Goal: Obtain resource: Download file/media

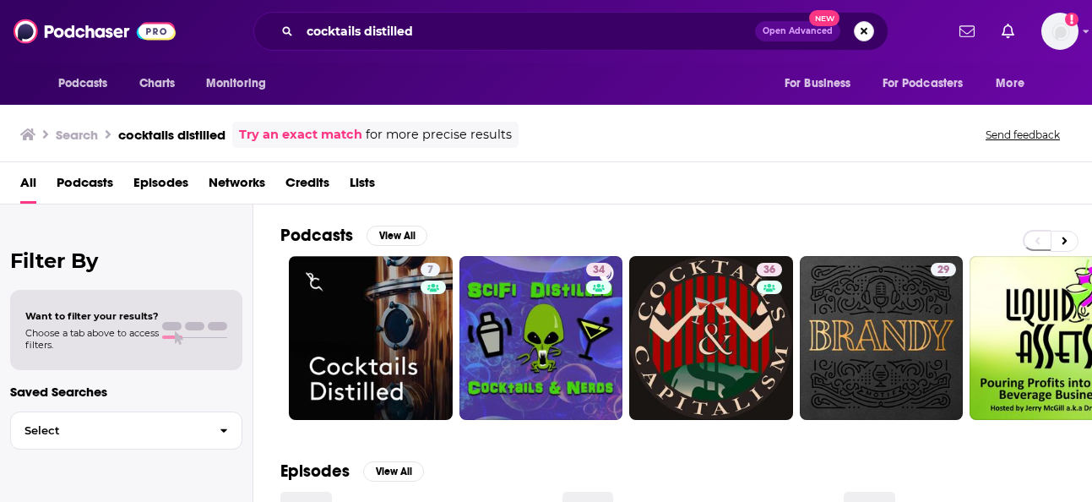
click at [863, 28] on button "Search podcasts, credits, & more..." at bounding box center [864, 31] width 20 height 20
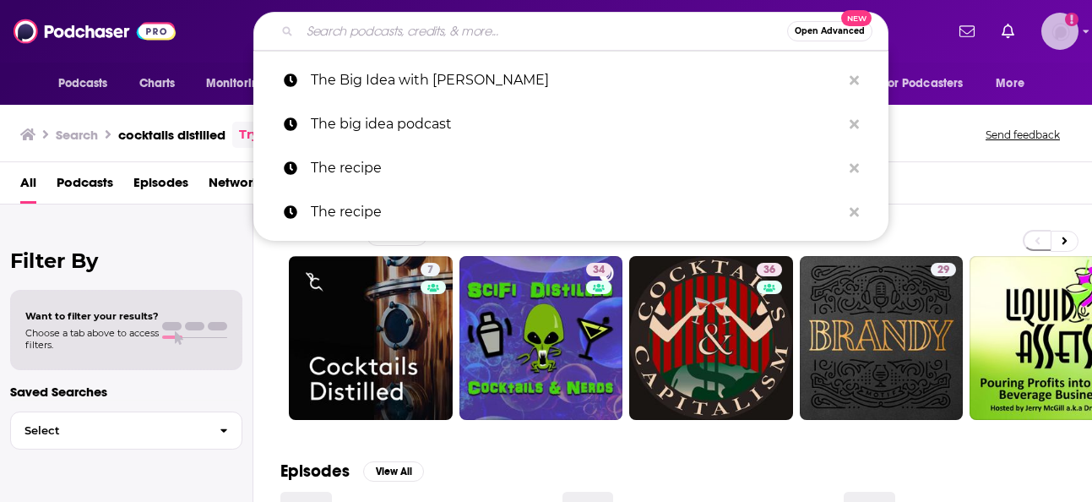
click at [1067, 29] on img "Logged in as BaltzandCompany" at bounding box center [1059, 31] width 37 height 37
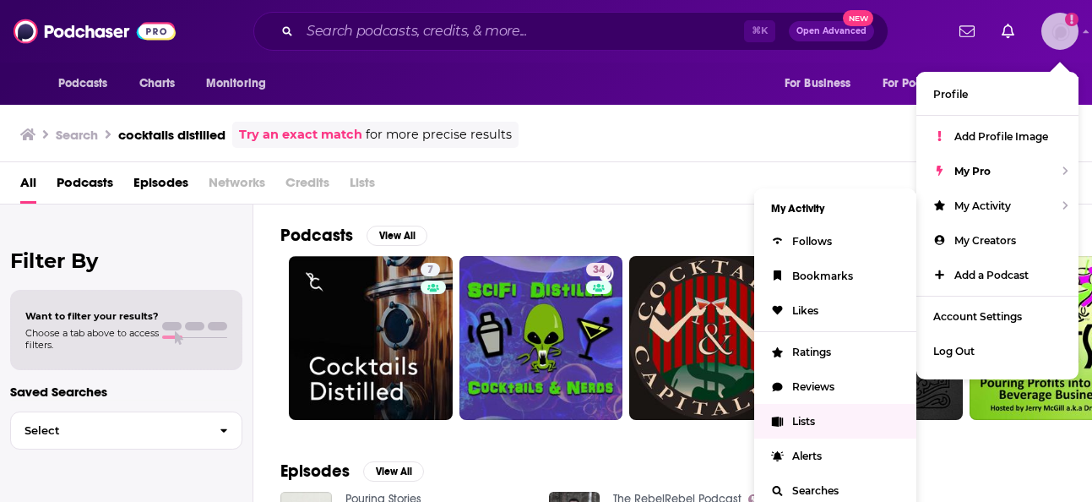
click at [803, 421] on span "Lists" at bounding box center [803, 421] width 23 height 13
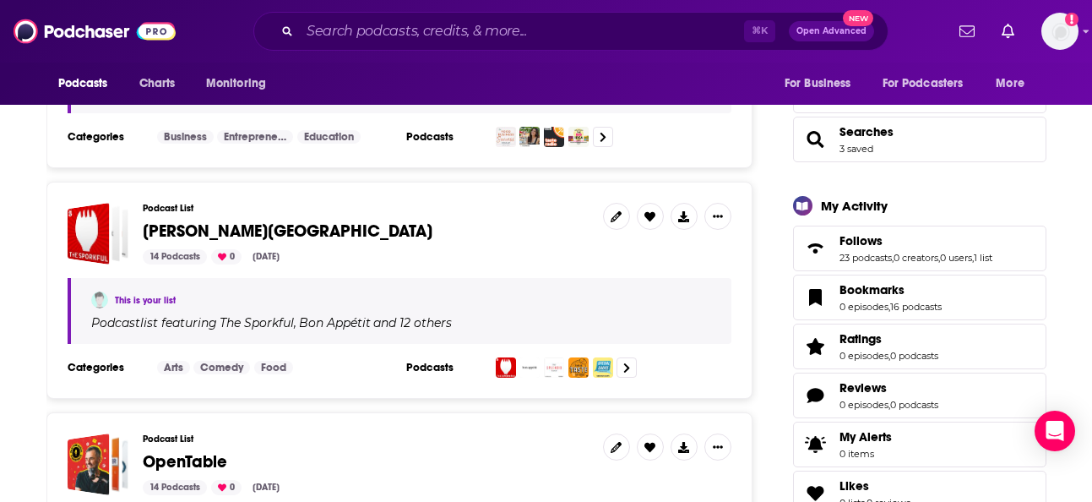
scroll to position [417, 0]
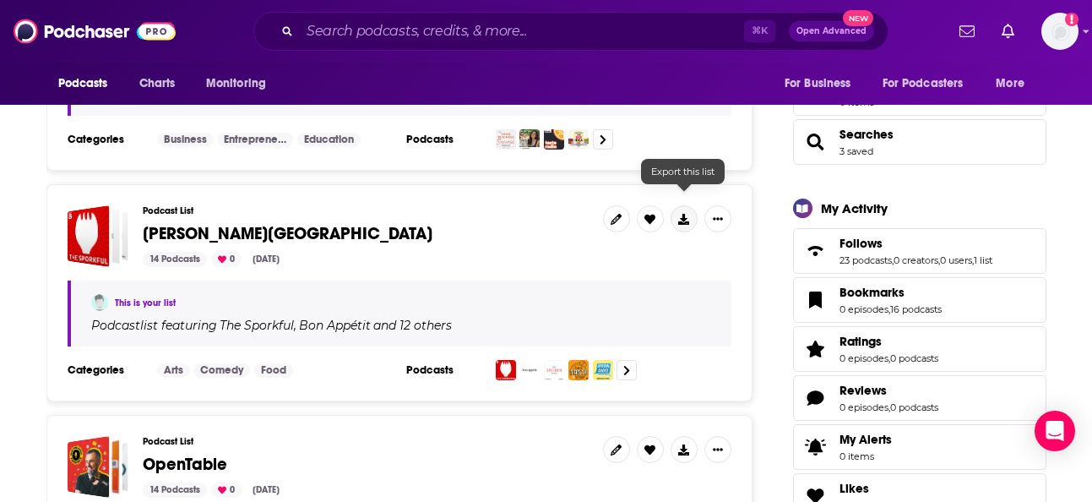
click at [687, 214] on icon at bounding box center [683, 219] width 11 height 11
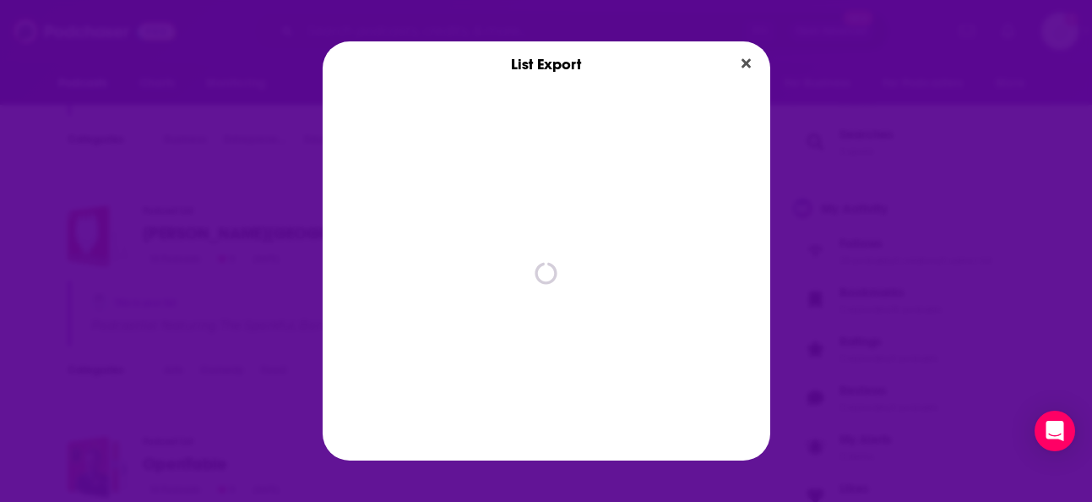
scroll to position [0, 0]
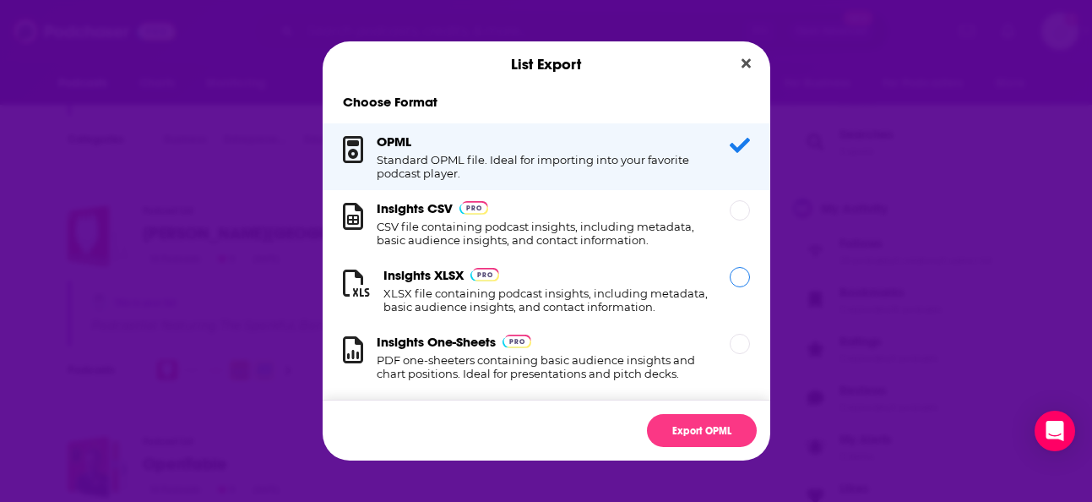
click at [742, 280] on div "Dialog" at bounding box center [740, 277] width 20 height 20
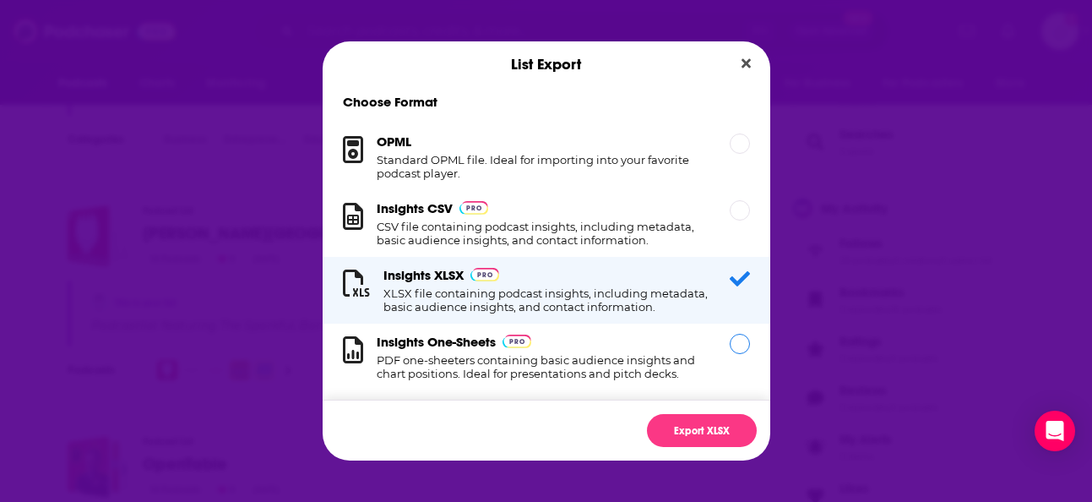
scroll to position [17, 0]
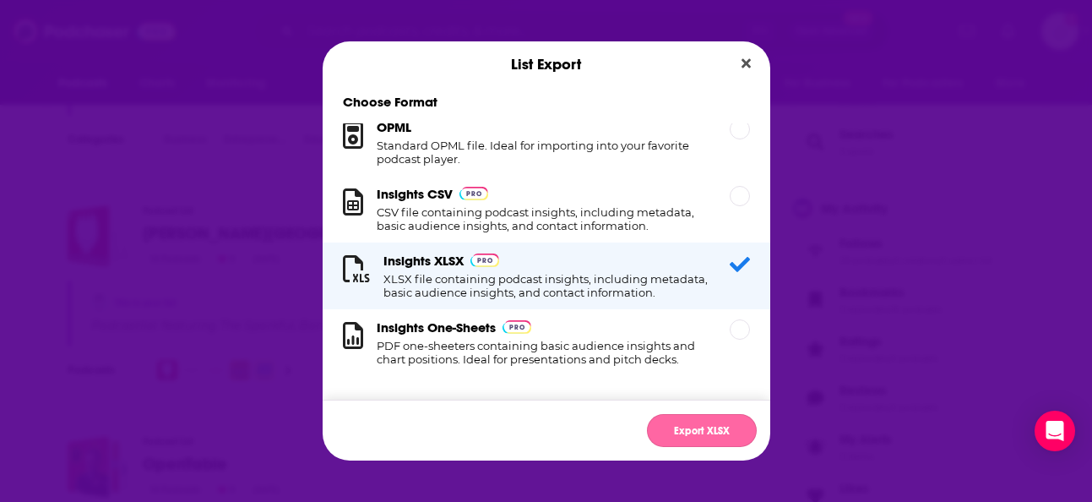
click at [690, 432] on button "Export XLSX" at bounding box center [702, 430] width 110 height 33
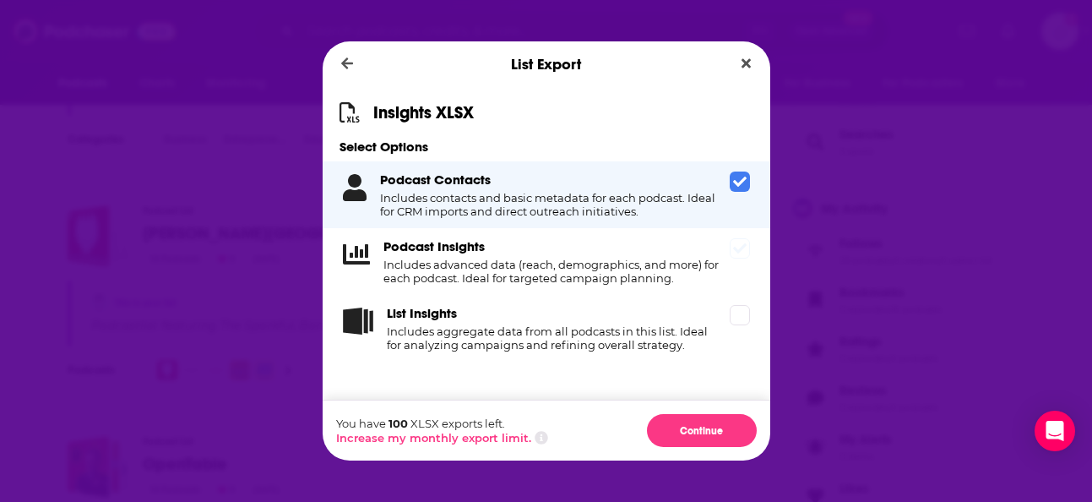
click at [736, 246] on icon "Dialog" at bounding box center [740, 249] width 14 height 14
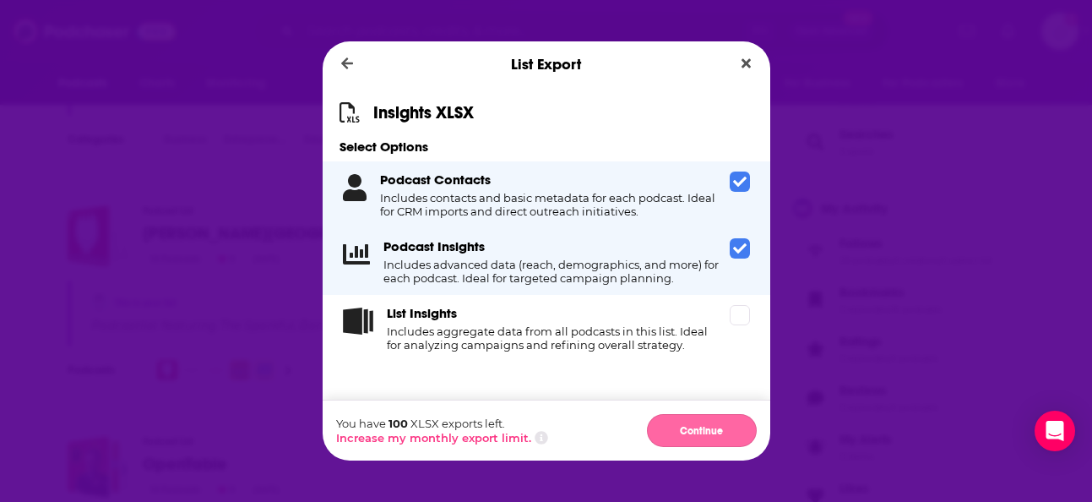
click at [688, 425] on button "Continue" at bounding box center [702, 430] width 110 height 33
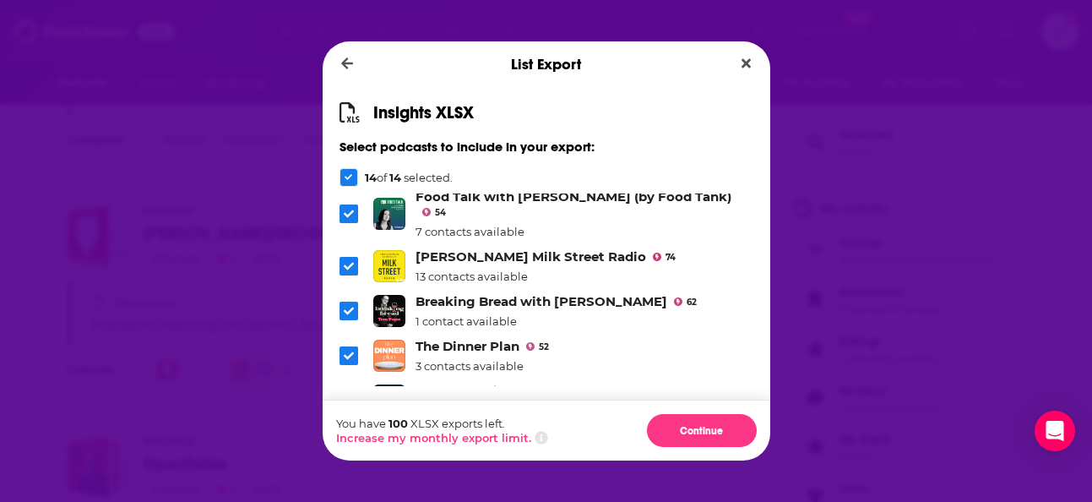
scroll to position [467, 0]
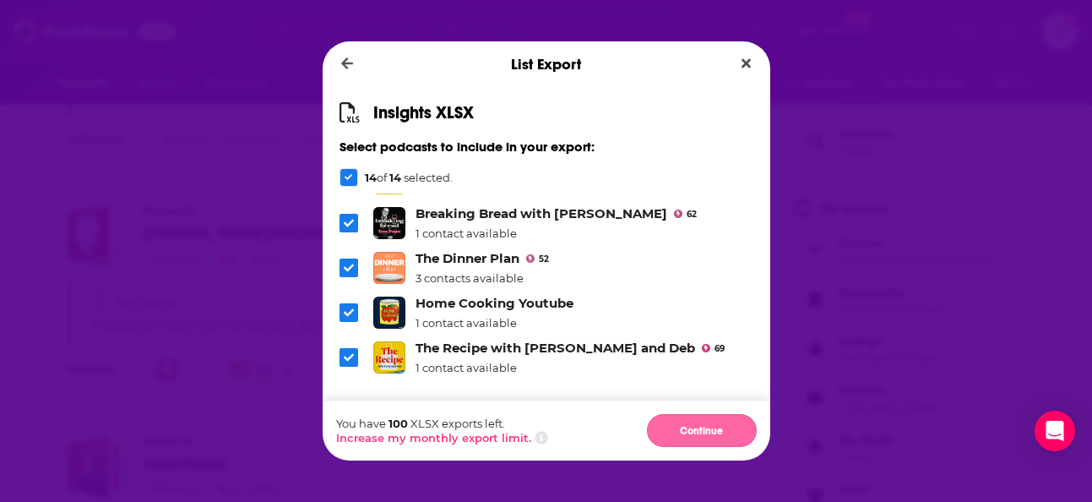
click at [685, 434] on button "Continue" at bounding box center [702, 430] width 110 height 33
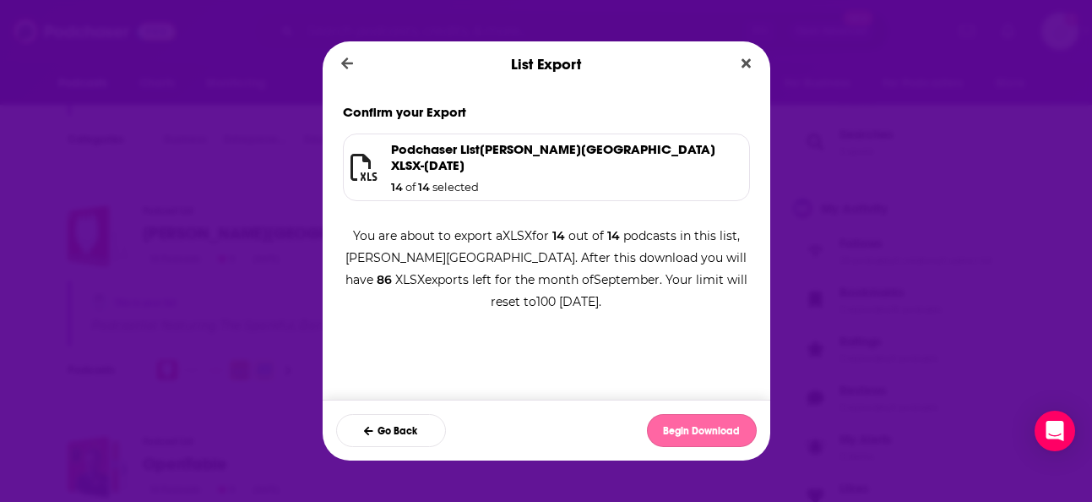
click at [685, 427] on button "Begin Download" at bounding box center [702, 430] width 110 height 33
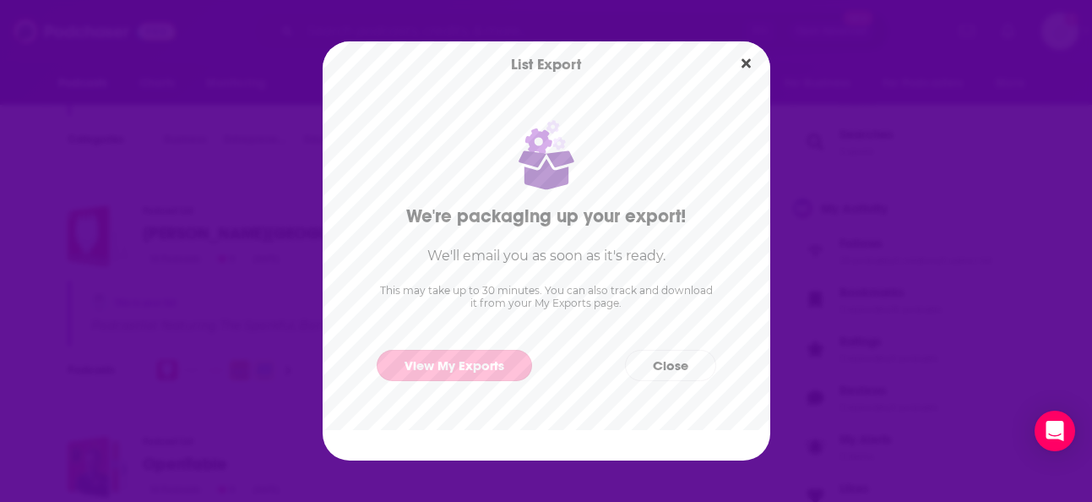
click at [468, 364] on link "View My Exports" at bounding box center [454, 365] width 155 height 31
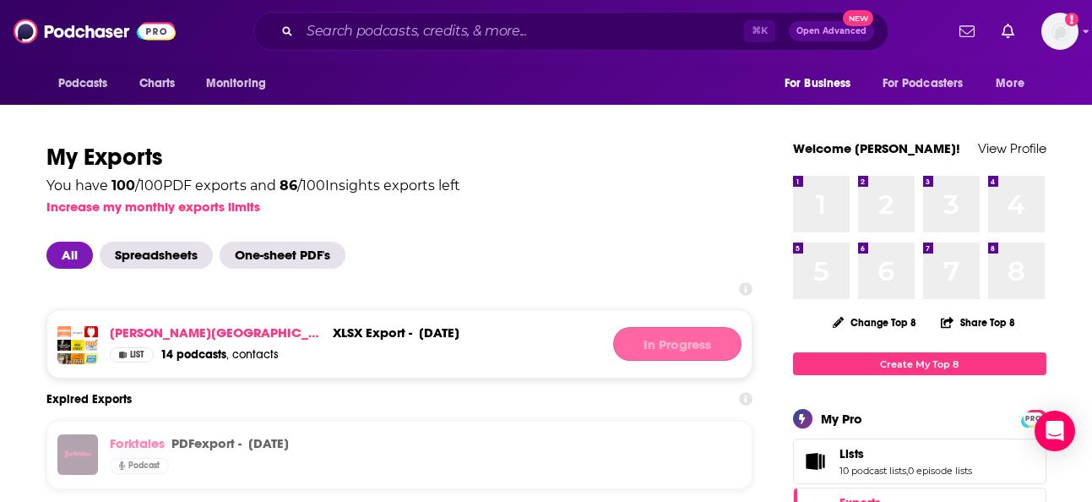
click at [689, 344] on div "In Progress" at bounding box center [677, 344] width 128 height 34
click at [463, 343] on div "[PERSON_NAME] Street xlsx export - [DATE] xlsx export - [DATE] List 14 podcasts…" at bounding box center [399, 343] width 706 height 69
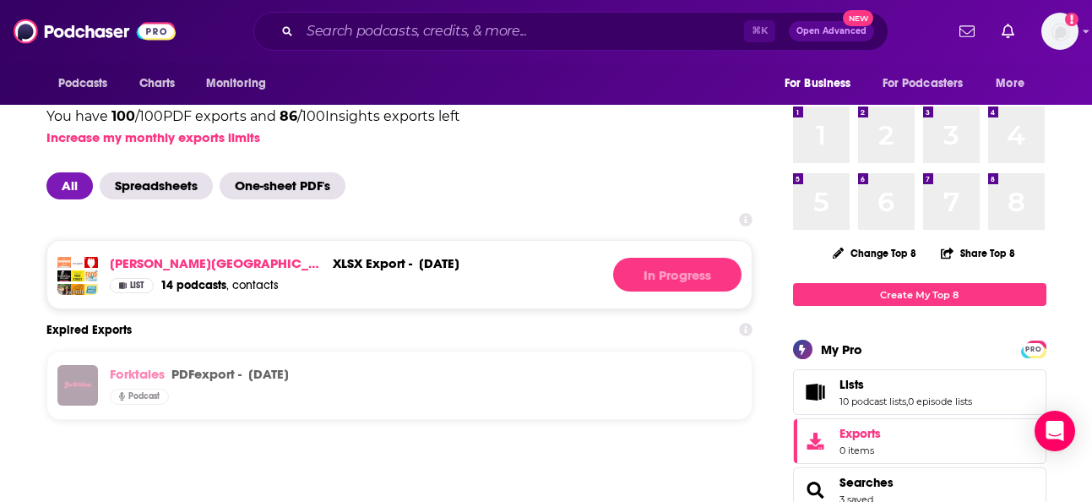
scroll to position [57, 0]
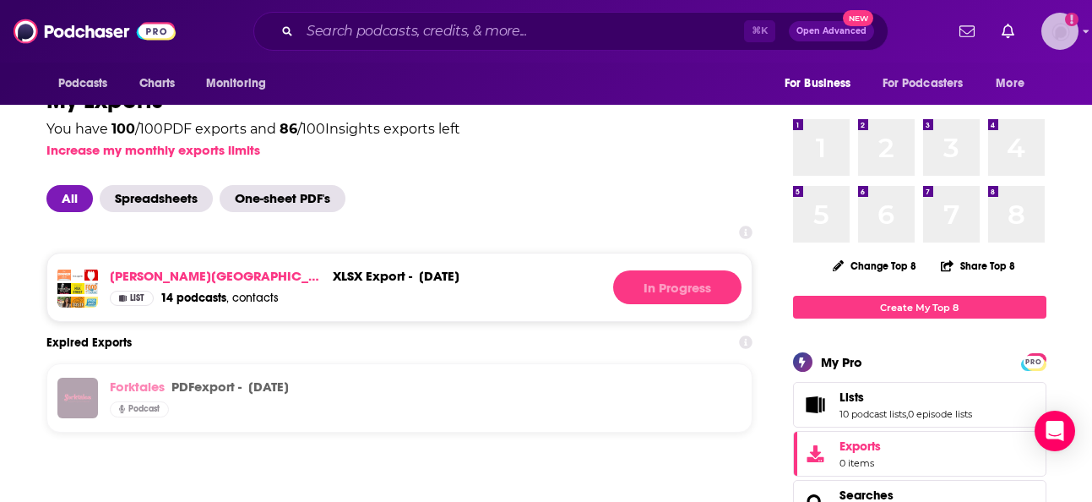
click at [1064, 29] on img "Logged in as BaltzandCompany" at bounding box center [1059, 31] width 37 height 37
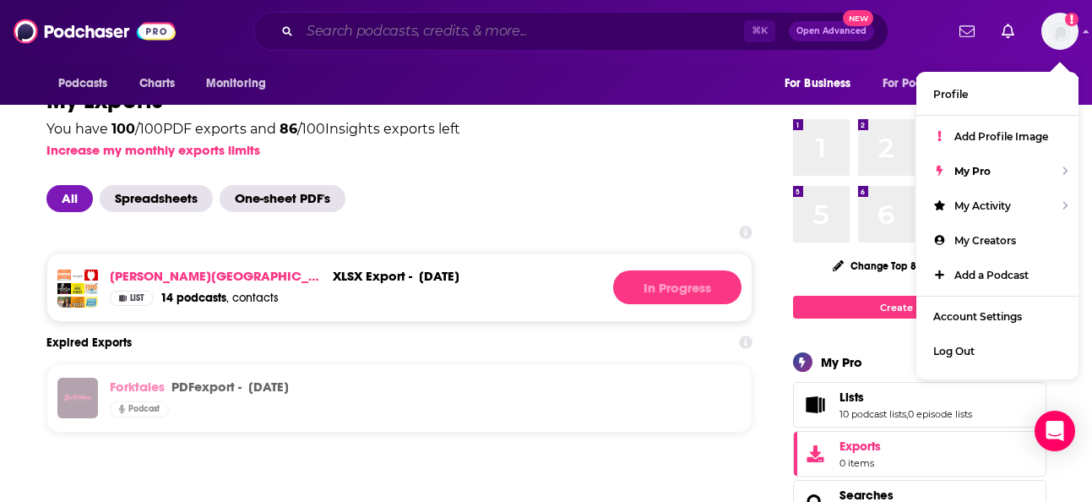
click at [502, 32] on input "Search podcasts, credits, & more..." at bounding box center [522, 31] width 444 height 27
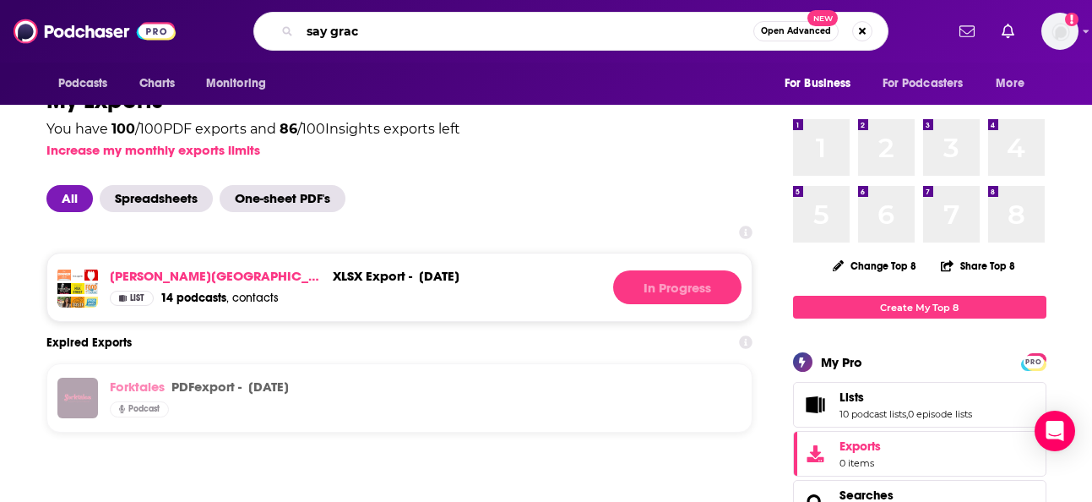
type input "say grace"
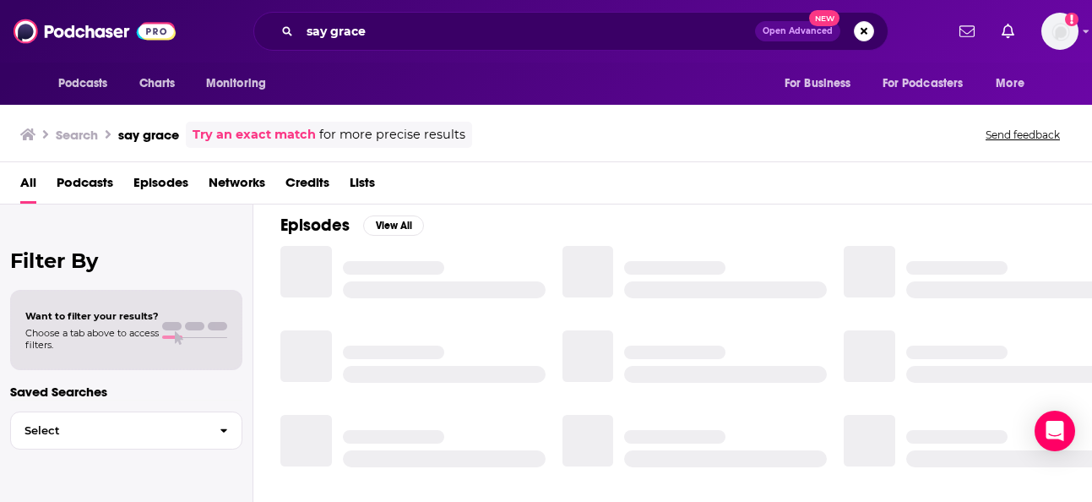
scroll to position [247, 0]
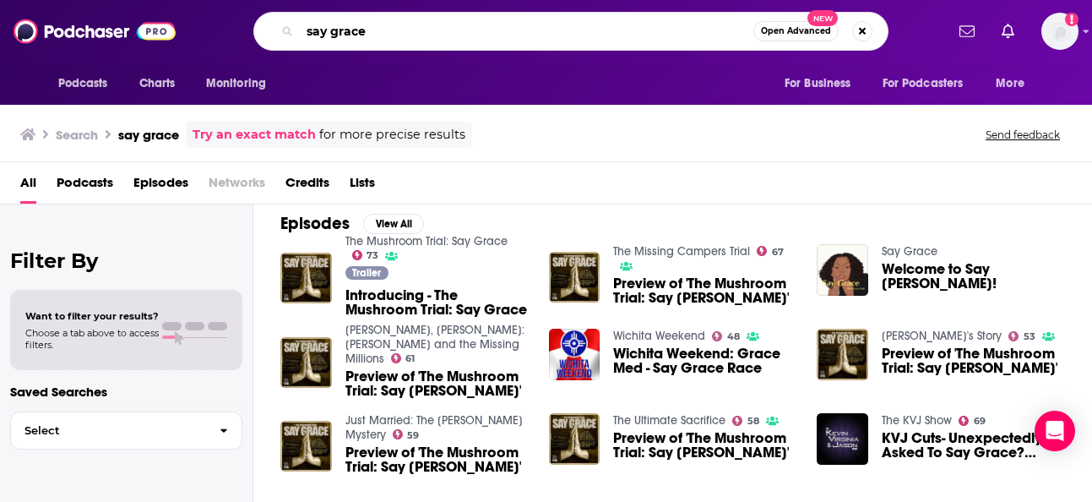
click at [426, 33] on input "say grace" at bounding box center [526, 31] width 453 height 27
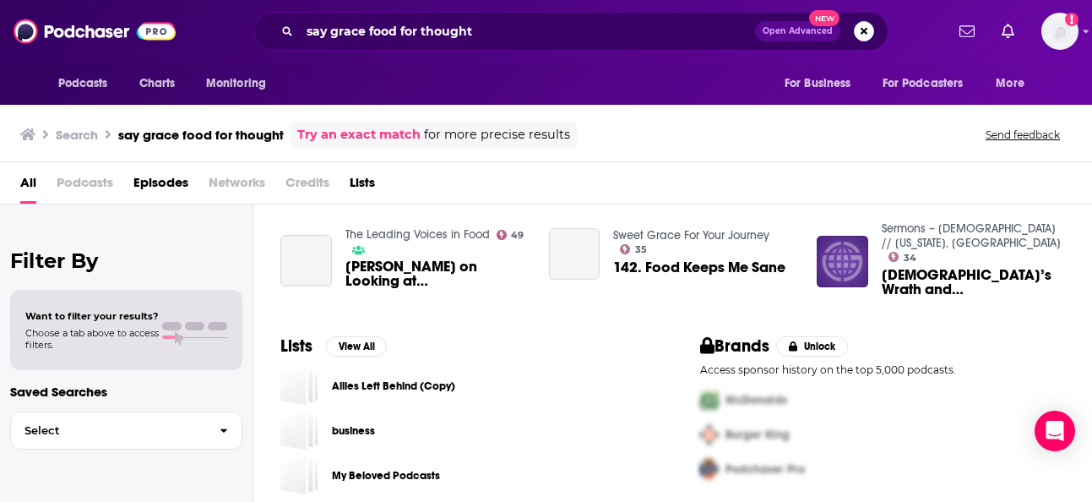
scroll to position [12, 0]
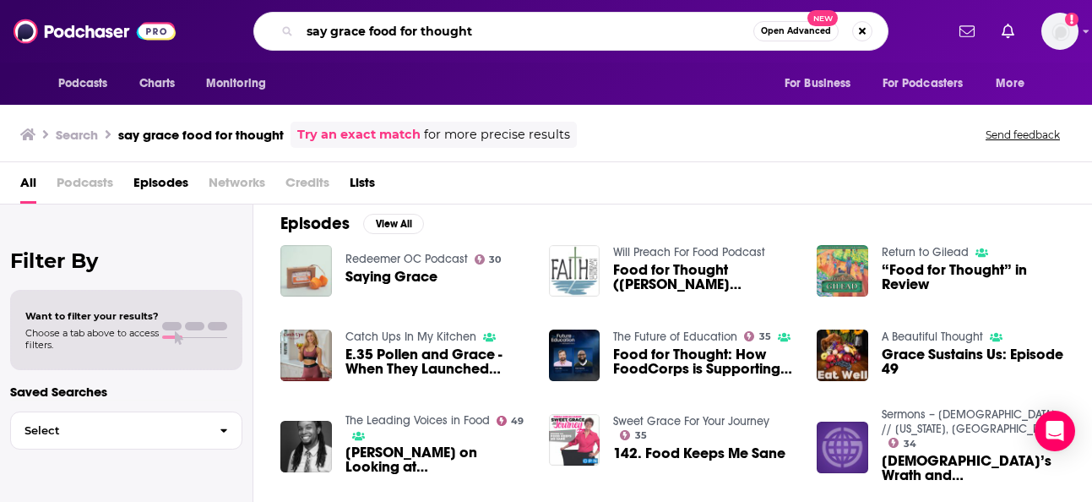
click at [510, 26] on input "say grace food for thought" at bounding box center [526, 31] width 453 height 27
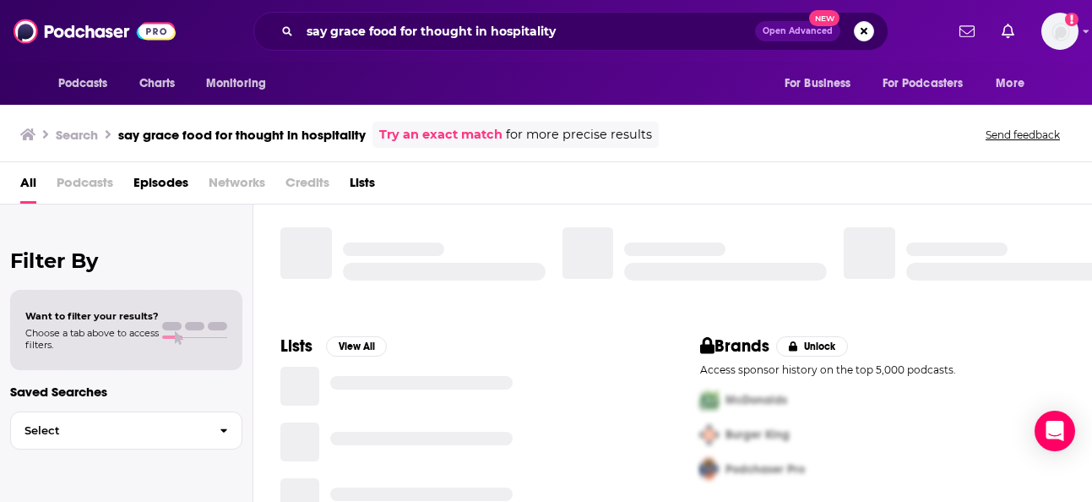
scroll to position [12, 0]
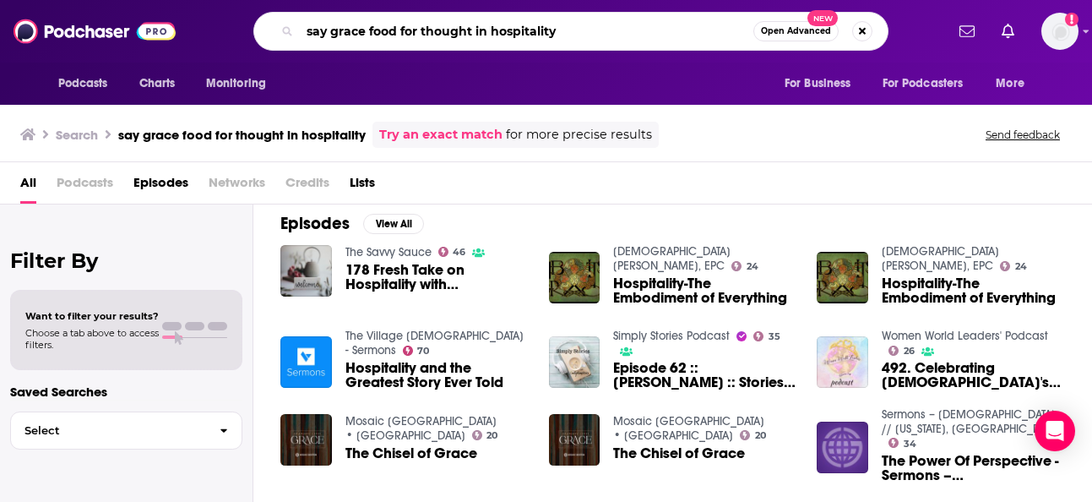
drag, startPoint x: 366, startPoint y: 33, endPoint x: 275, endPoint y: 25, distance: 91.5
click at [275, 25] on div "say grace food for thought in hospitality Open Advanced New" at bounding box center [570, 31] width 635 height 39
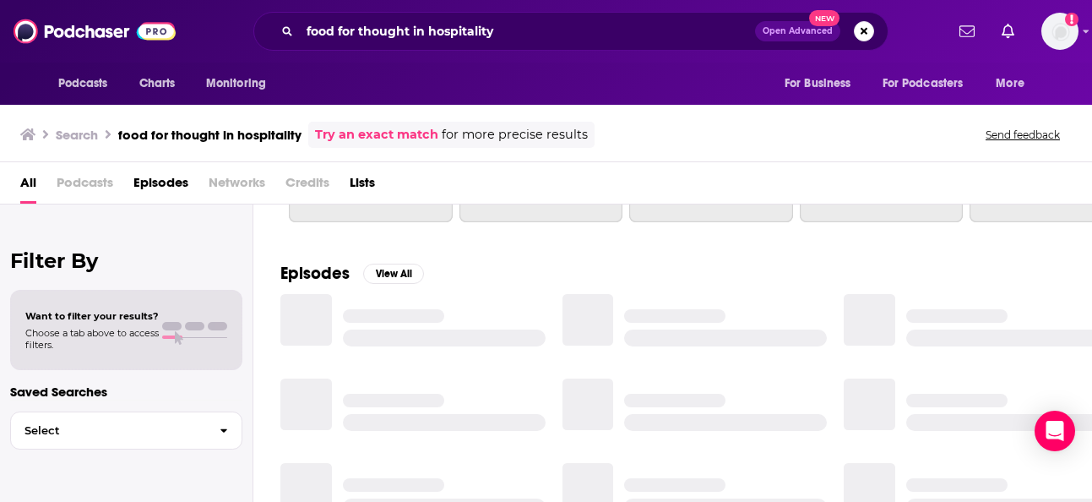
scroll to position [247, 0]
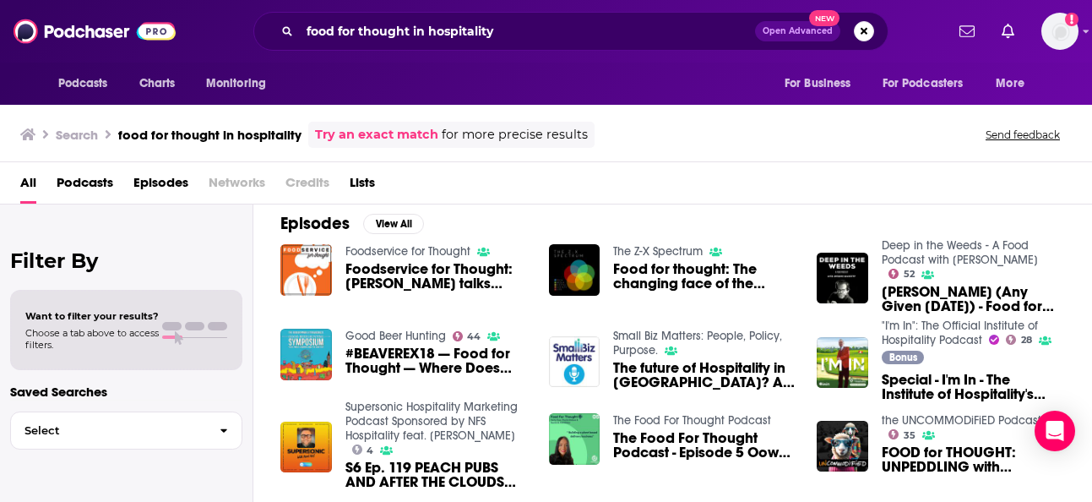
click at [361, 132] on link "Try an exact match" at bounding box center [376, 134] width 123 height 19
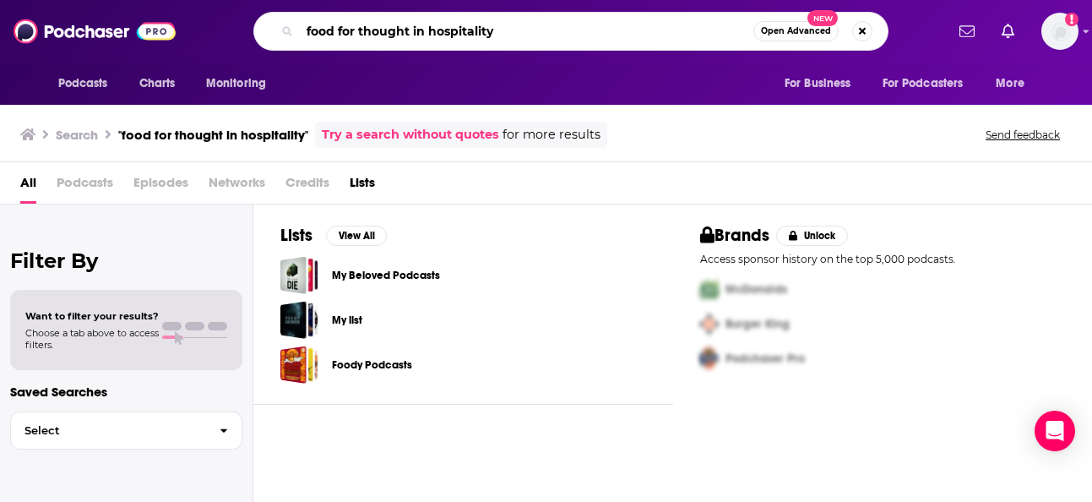
click at [309, 27] on input "food for thought in hospitality" at bounding box center [526, 31] width 453 height 27
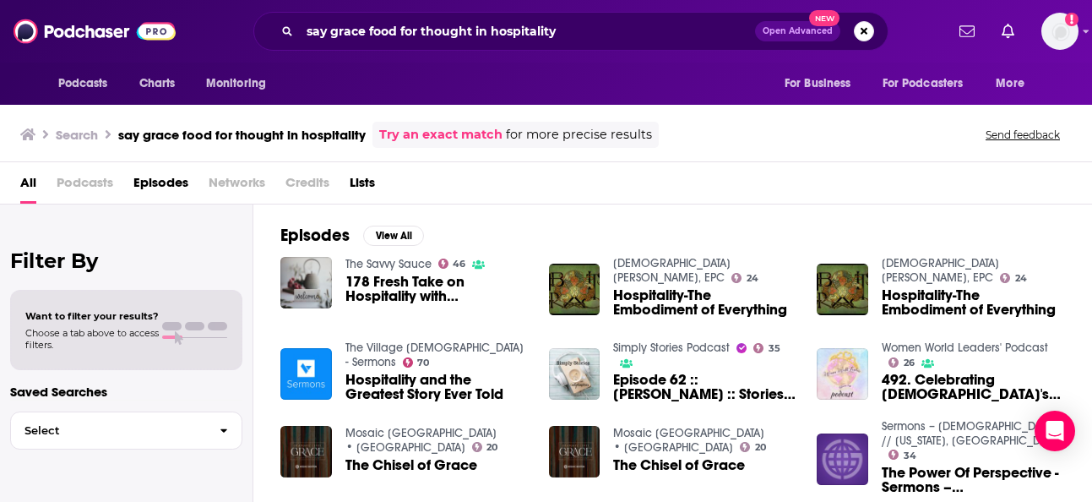
click at [69, 176] on span "Podcasts" at bounding box center [85, 186] width 57 height 35
click at [66, 179] on span "Podcasts" at bounding box center [85, 186] width 57 height 35
click at [66, 178] on span "Podcasts" at bounding box center [85, 186] width 57 height 35
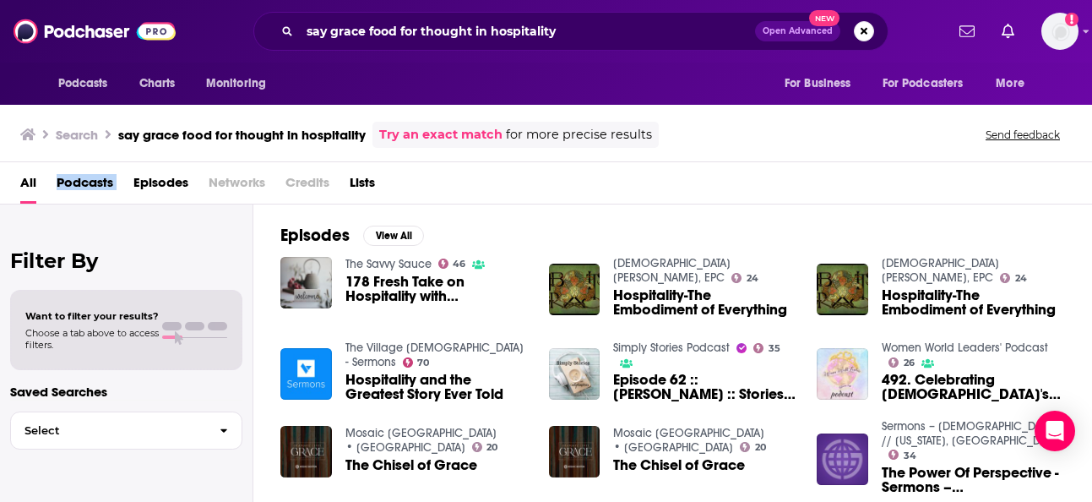
click at [66, 178] on span "Podcasts" at bounding box center [85, 186] width 57 height 35
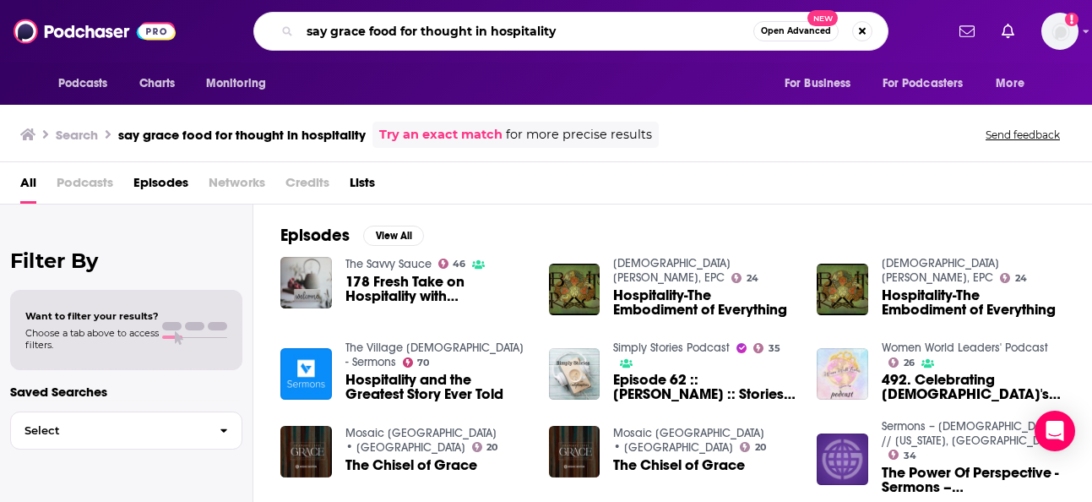
drag, startPoint x: 571, startPoint y: 31, endPoint x: 410, endPoint y: 27, distance: 161.3
click at [410, 27] on input "say grace food for thought in hospitality" at bounding box center [526, 31] width 453 height 27
type input "say grace"
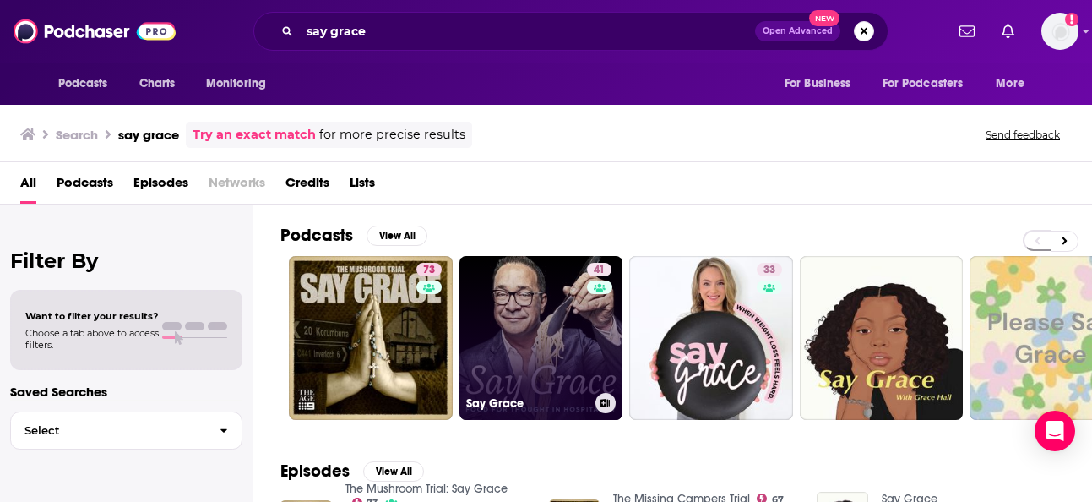
click at [555, 354] on link "41 Say Grace" at bounding box center [541, 338] width 164 height 164
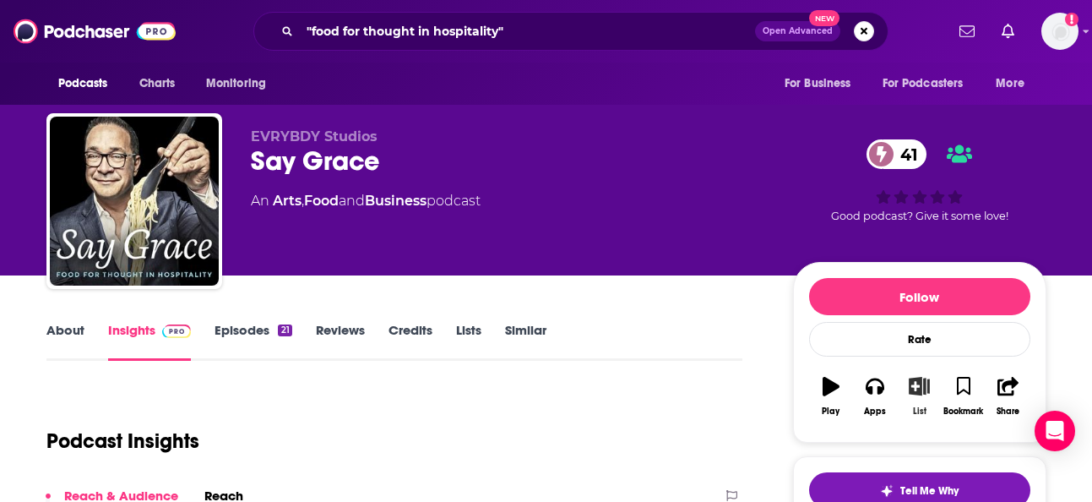
click at [920, 383] on icon "button" at bounding box center [919, 386] width 21 height 19
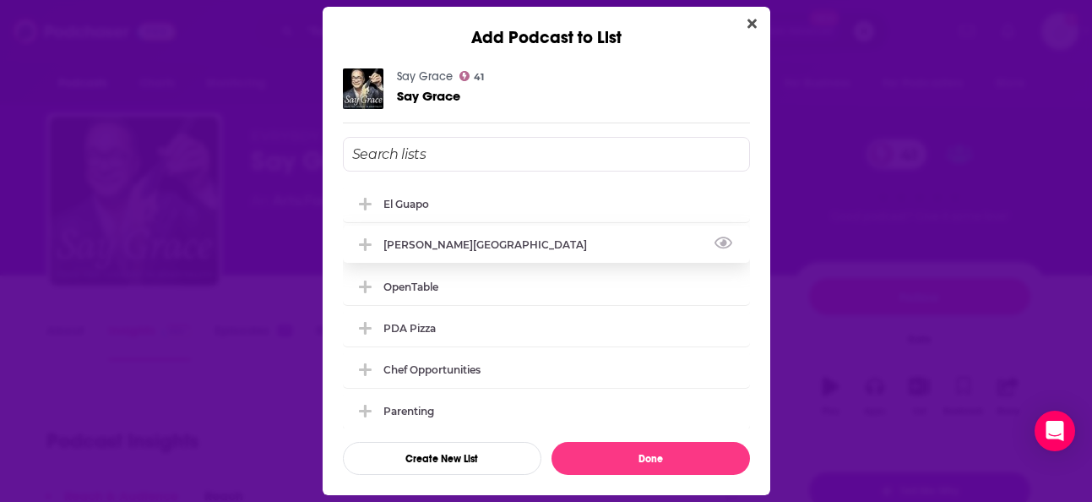
click at [573, 237] on div "[PERSON_NAME][GEOGRAPHIC_DATA]" at bounding box center [546, 243] width 407 height 37
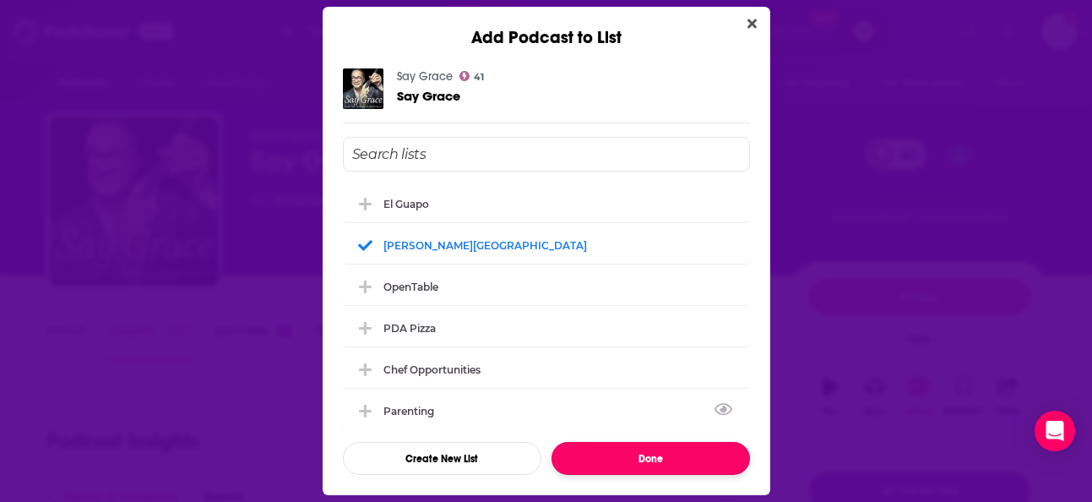
click at [633, 458] on button "Done" at bounding box center [650, 458] width 198 height 33
